Goal: Navigation & Orientation: Find specific page/section

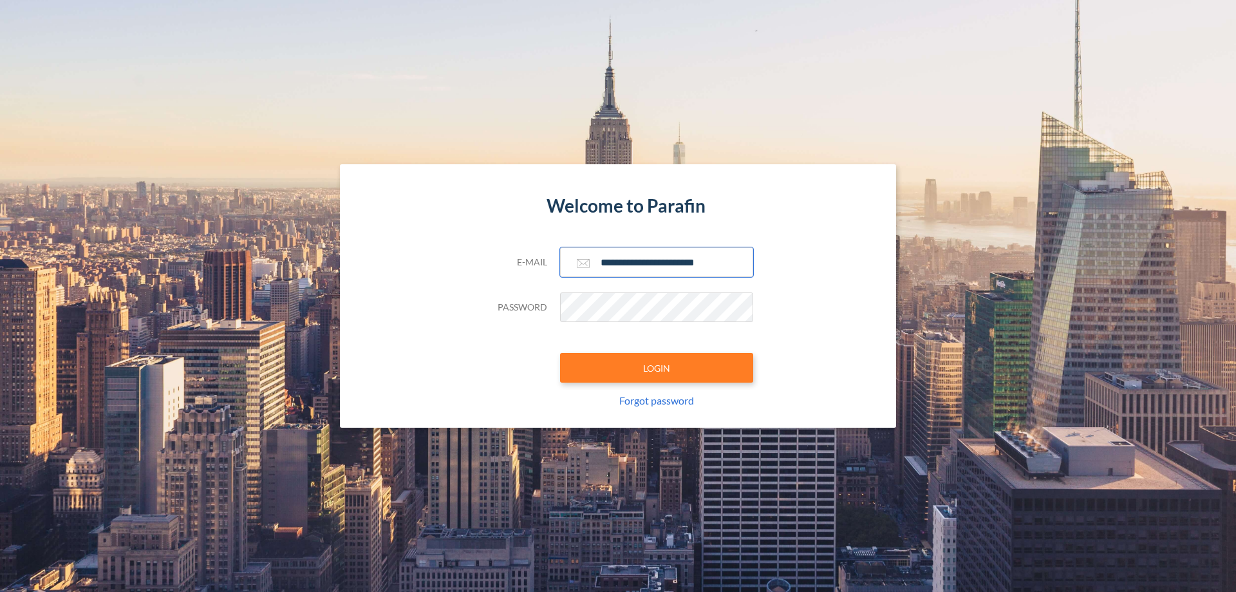
type input "**********"
click at [657, 368] on button "LOGIN" at bounding box center [656, 368] width 193 height 30
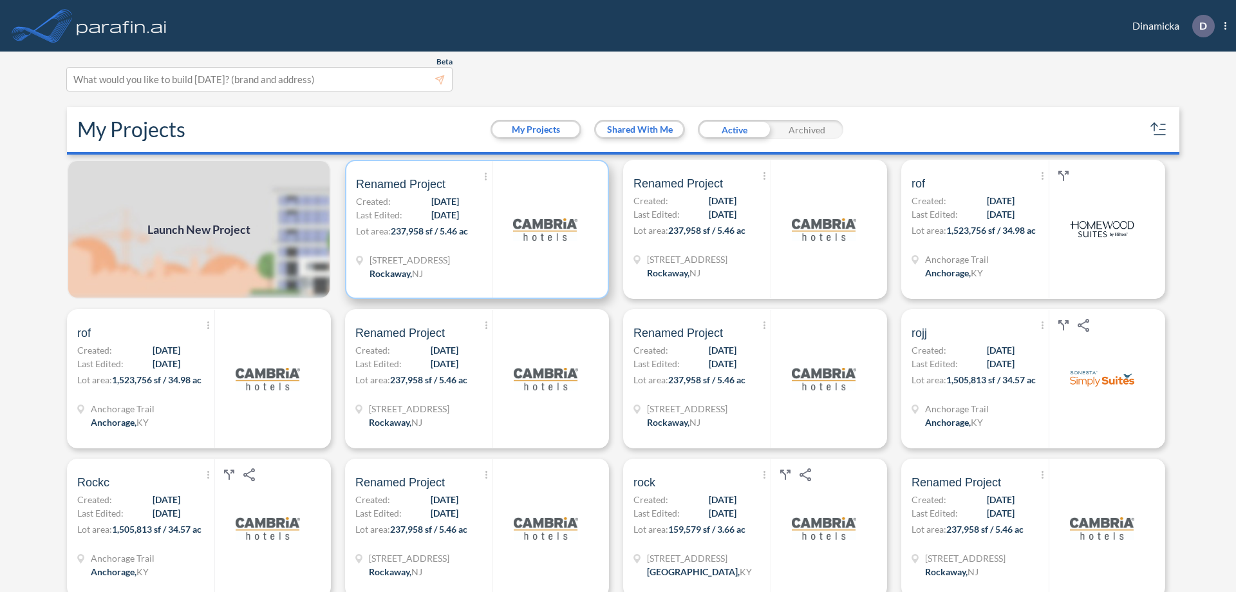
scroll to position [3, 0]
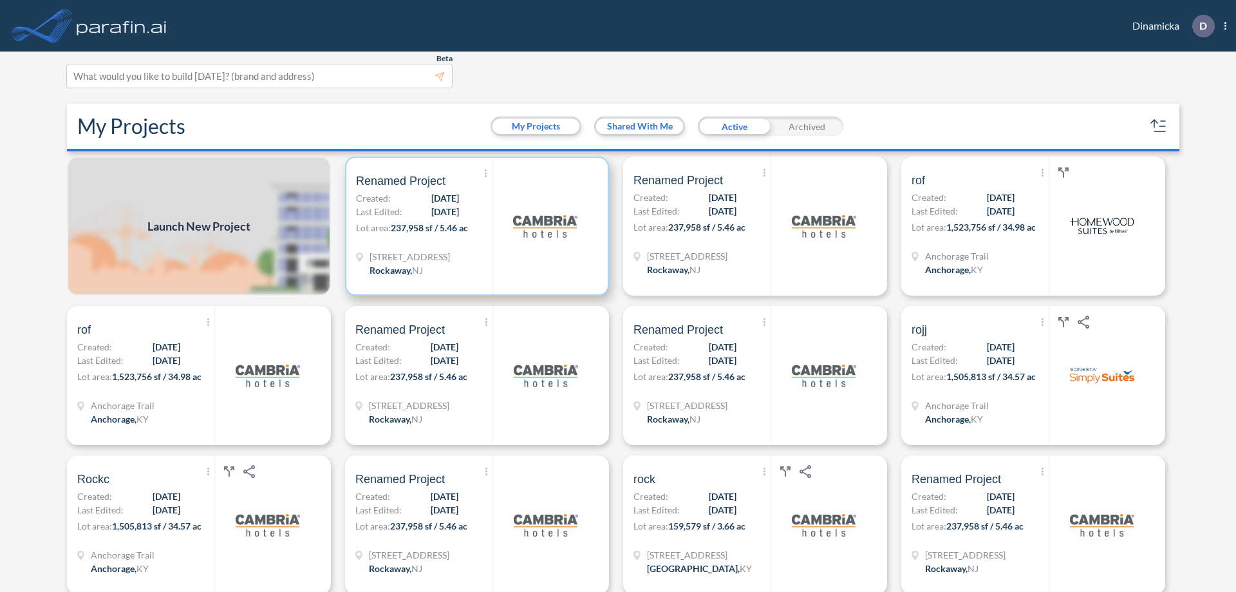
click at [475, 226] on p "Lot area: 237,958 sf / 5.46 ac" at bounding box center [424, 230] width 137 height 19
